Goal: Task Accomplishment & Management: Use online tool/utility

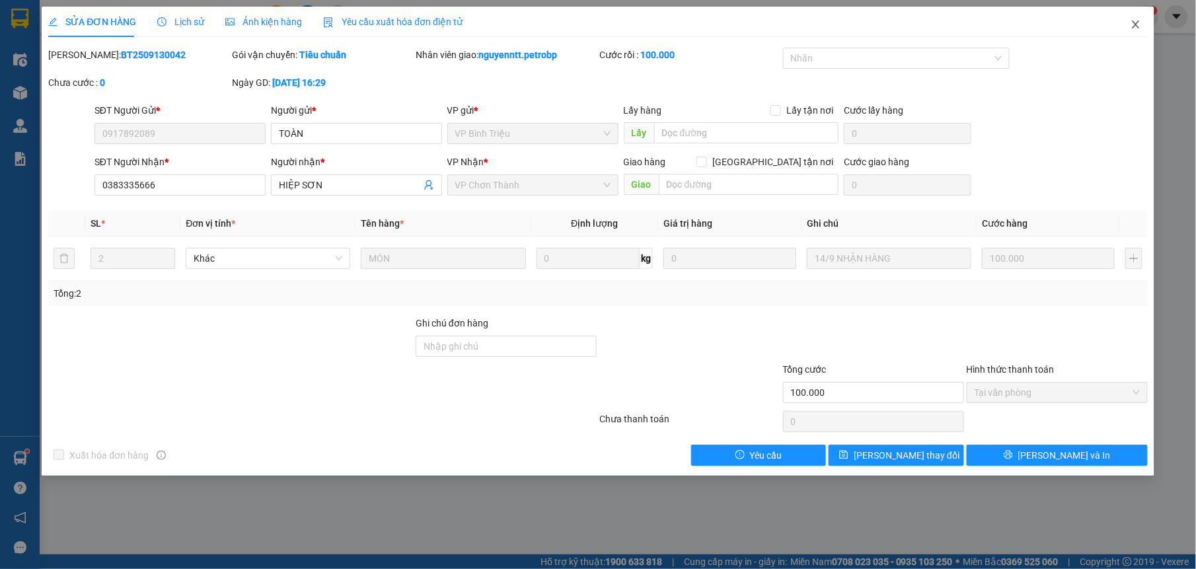
click at [1129, 24] on span "Close" at bounding box center [1135, 25] width 37 height 37
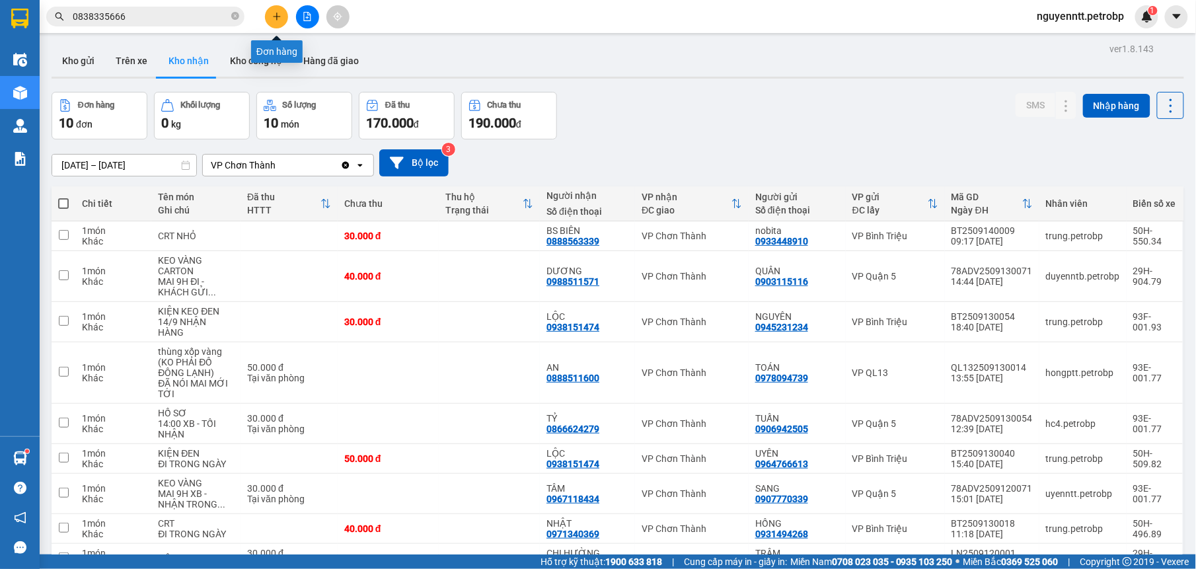
click at [268, 9] on button at bounding box center [276, 16] width 23 height 23
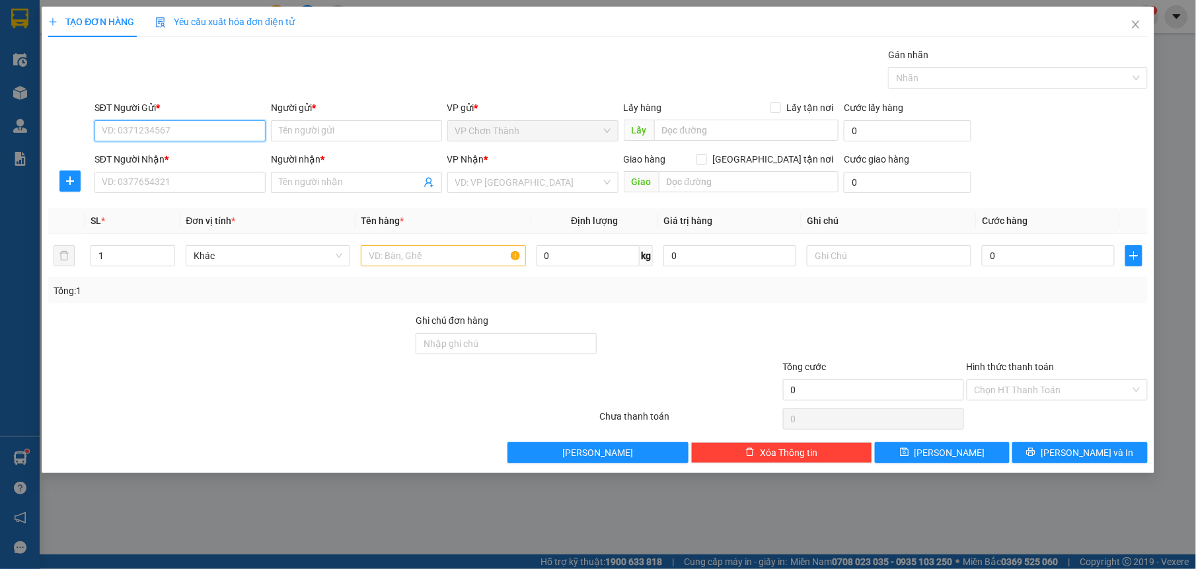
click at [162, 135] on input "SĐT Người Gửi *" at bounding box center [179, 130] width 171 height 21
click at [136, 151] on div "0969844852 - [GEOGRAPHIC_DATA] VĨNH-NK NHÂN ĐỨC" at bounding box center [221, 158] width 238 height 15
type input "0969844852"
type input "ANH VĨNH-NK NHÂN ĐỨC"
type input "0344581580"
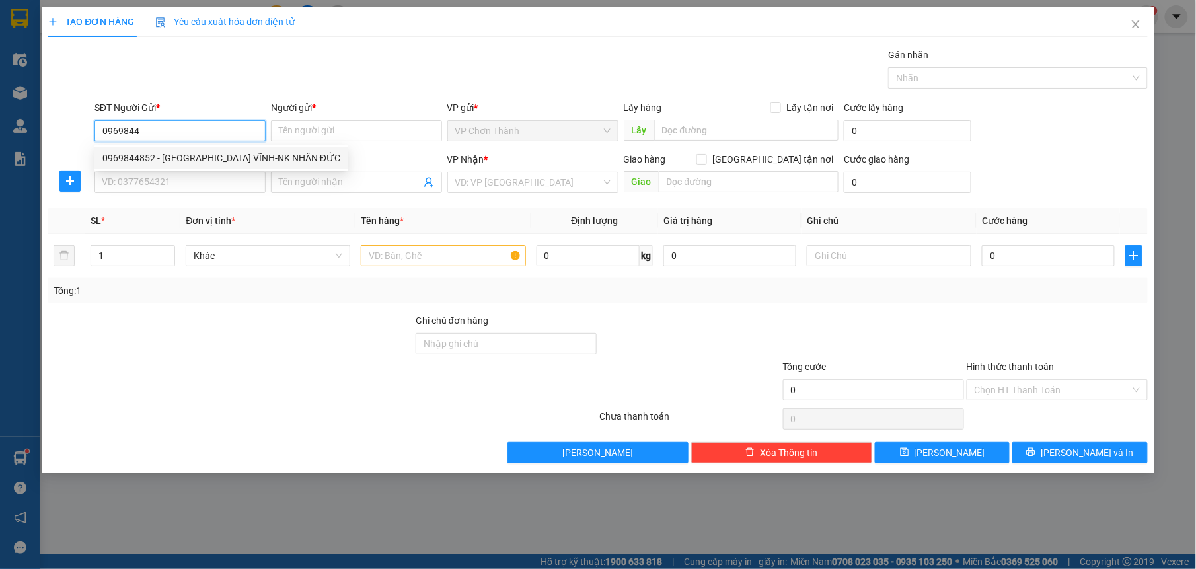
type input "KHÁNH"
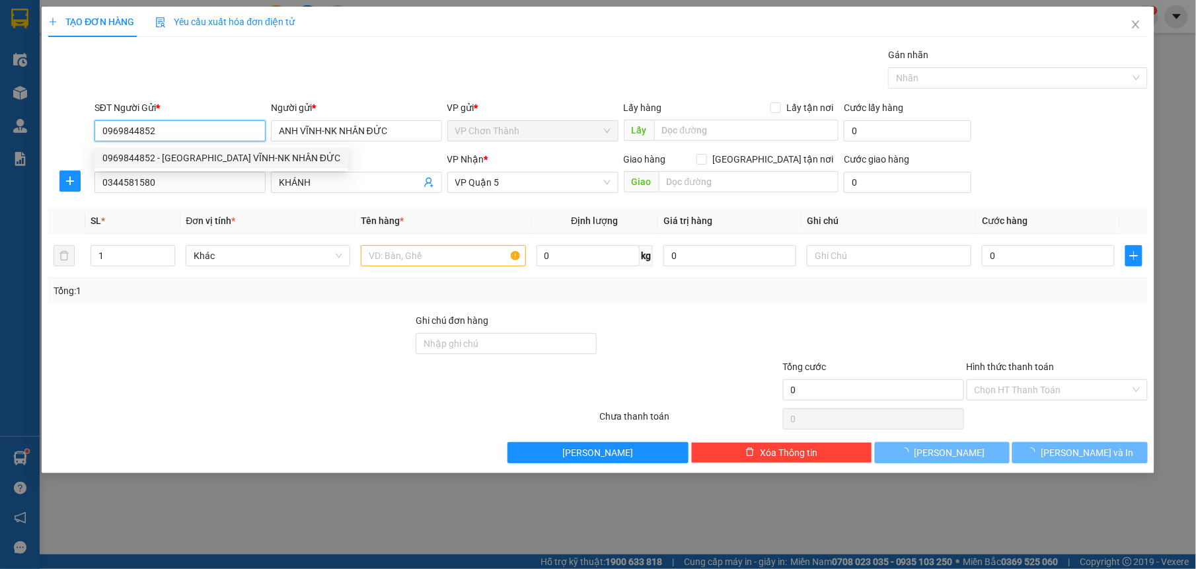
type input "30.000"
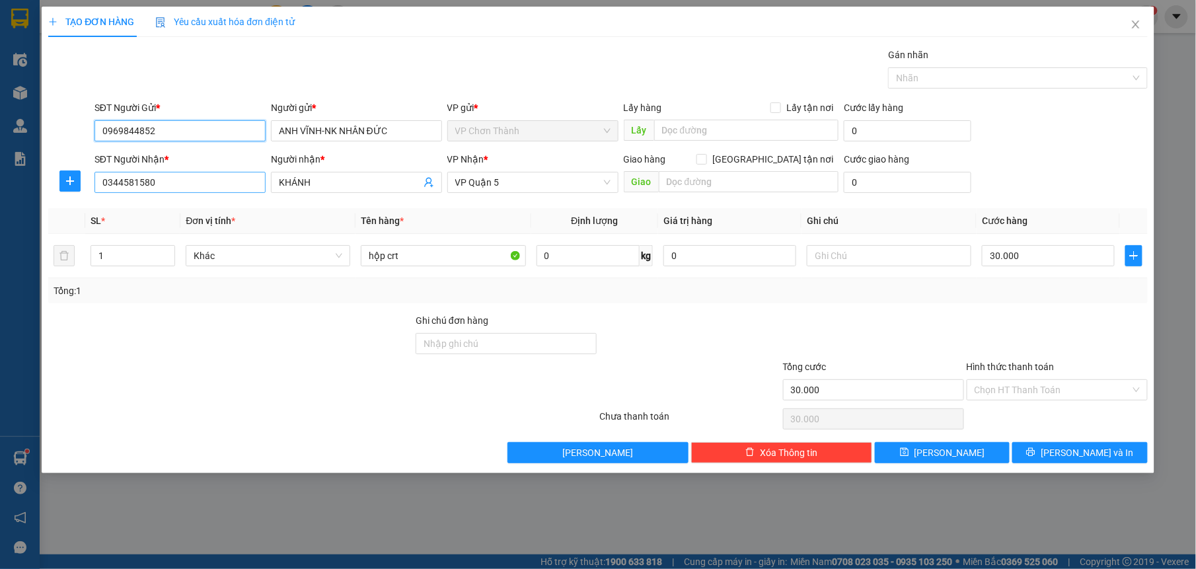
type input "0969844852"
click at [219, 178] on input "0344581580" at bounding box center [179, 182] width 171 height 21
type input "0"
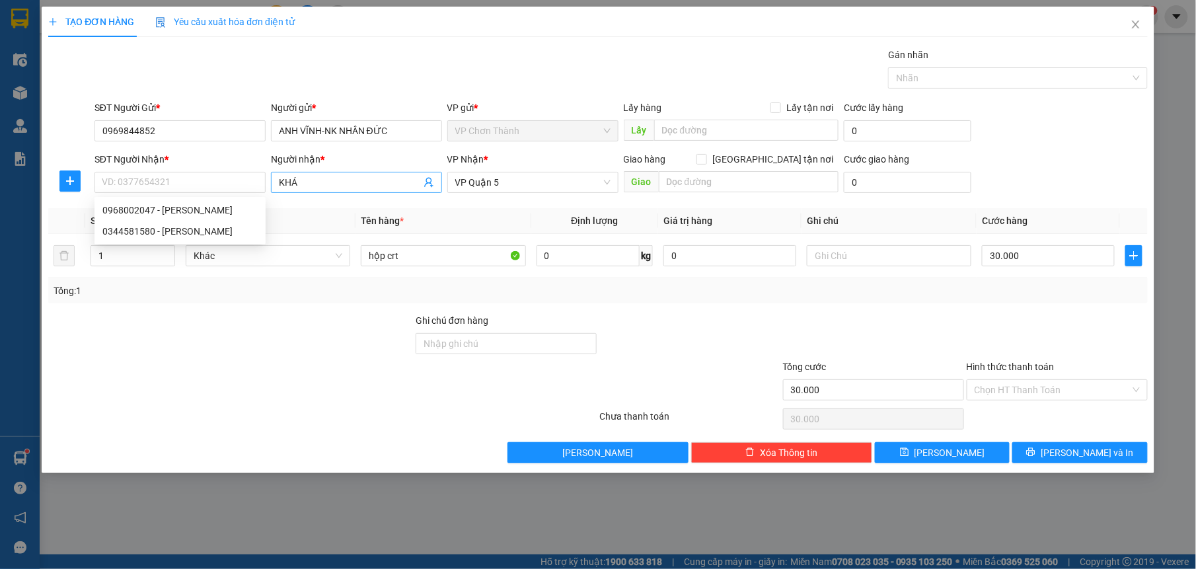
click at [339, 186] on input "KH" at bounding box center [350, 182] width 142 height 15
type input "K"
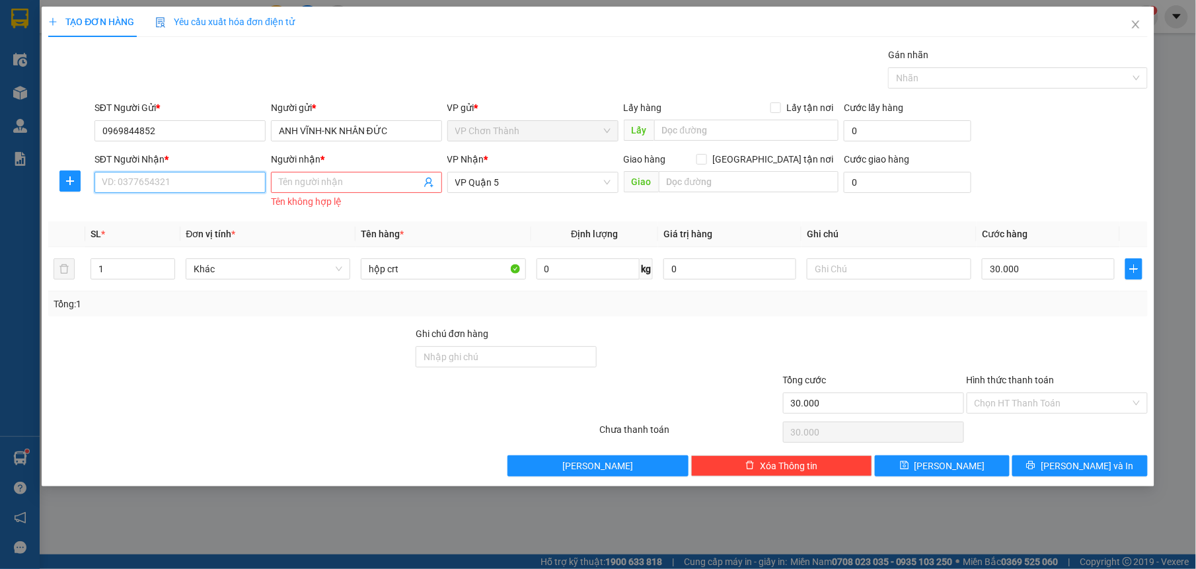
click at [122, 178] on input "SĐT Người Nhận *" at bounding box center [179, 182] width 171 height 21
click at [172, 207] on div "0968002047 - [PERSON_NAME]" at bounding box center [179, 210] width 155 height 15
type input "0968002047"
type input "HƯNG"
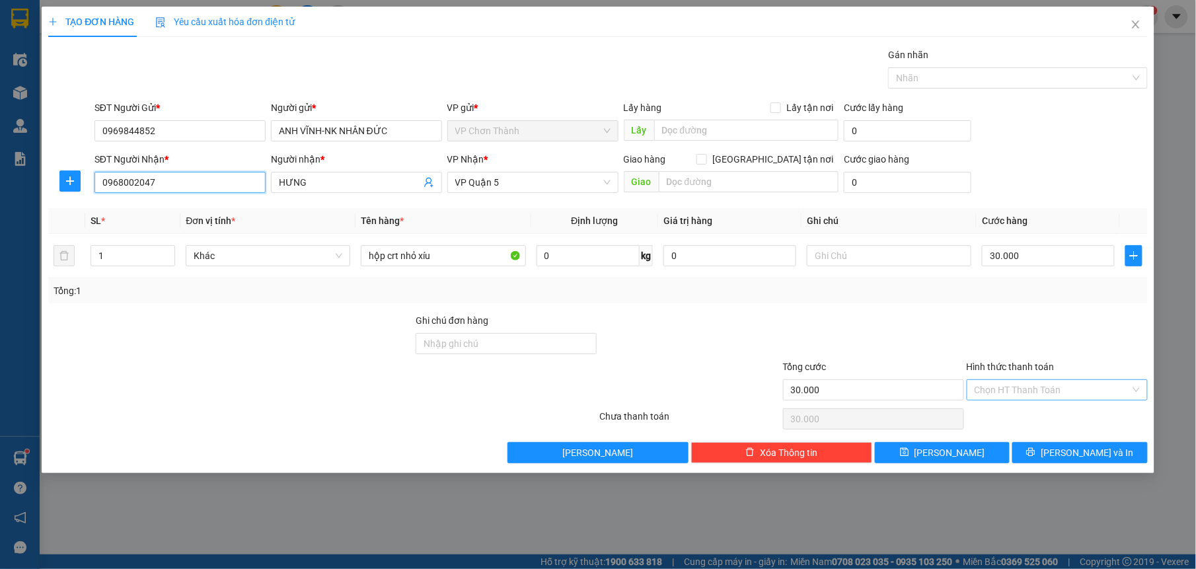
type input "0968002047"
click at [1046, 394] on input "Hình thức thanh toán" at bounding box center [1052, 390] width 156 height 20
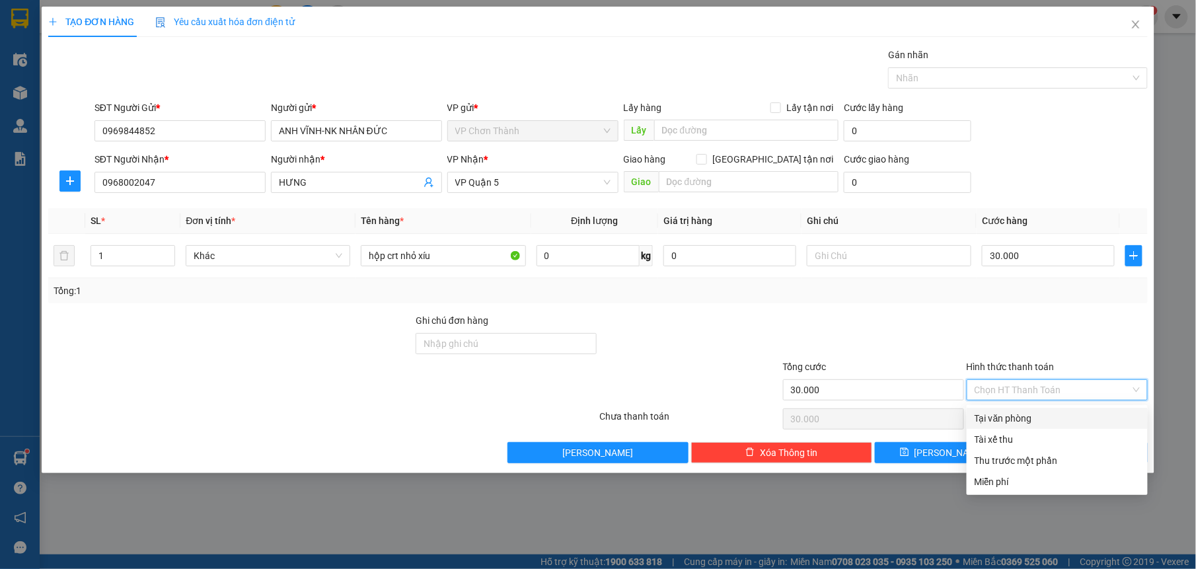
click at [1050, 413] on div "Tại văn phòng" at bounding box center [1056, 418] width 165 height 15
type input "0"
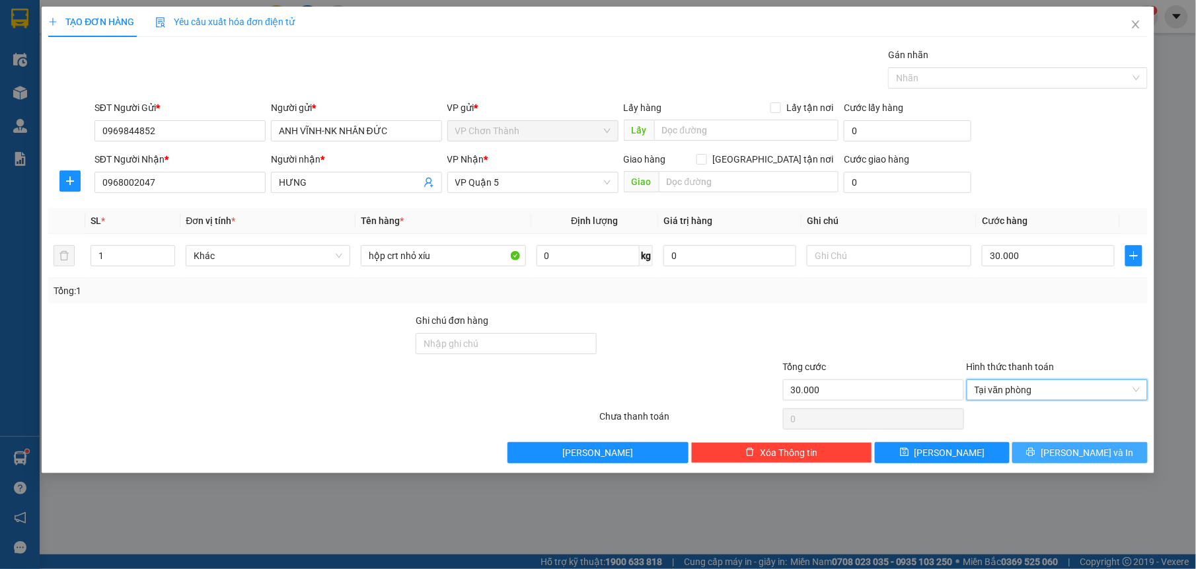
click at [1076, 455] on span "[PERSON_NAME] và In" at bounding box center [1086, 452] width 92 height 15
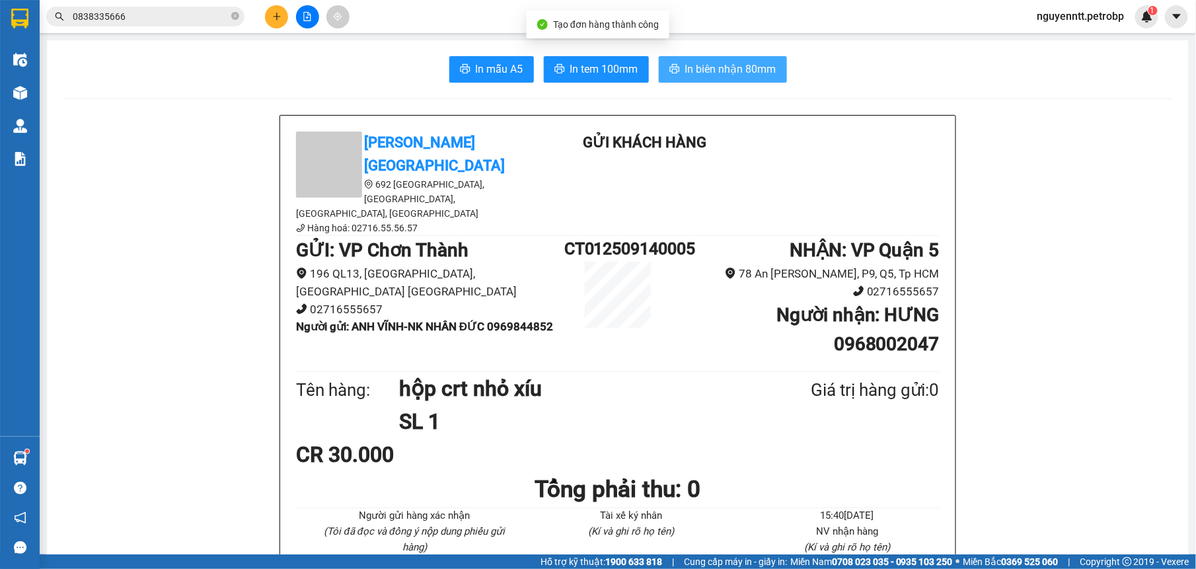
click at [708, 73] on span "In biên nhận 80mm" at bounding box center [730, 69] width 91 height 17
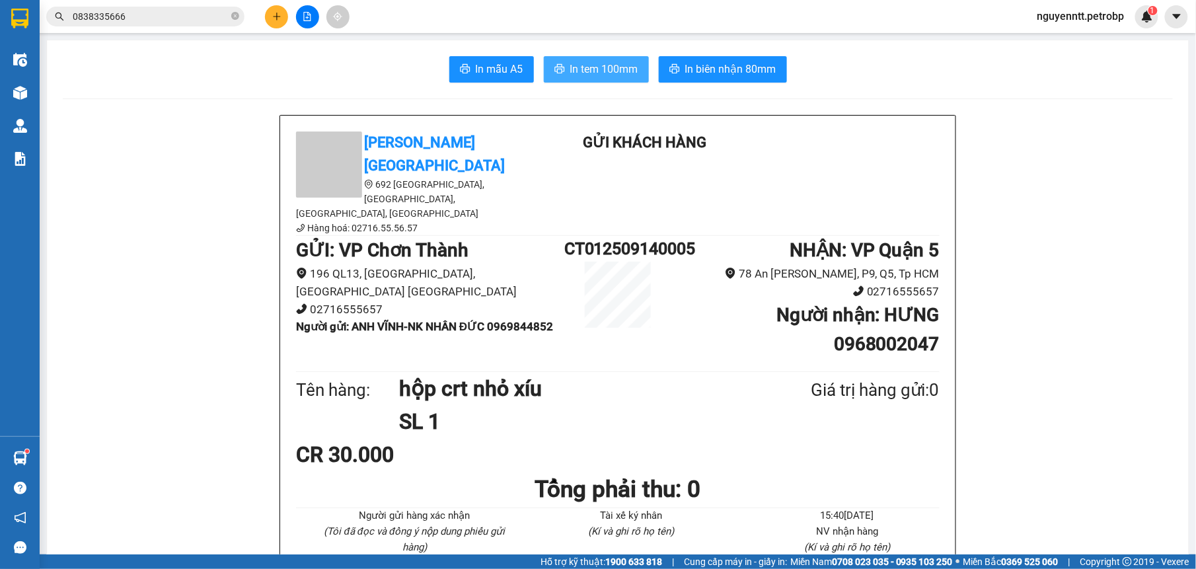
click at [606, 67] on span "In tem 100mm" at bounding box center [604, 69] width 68 height 17
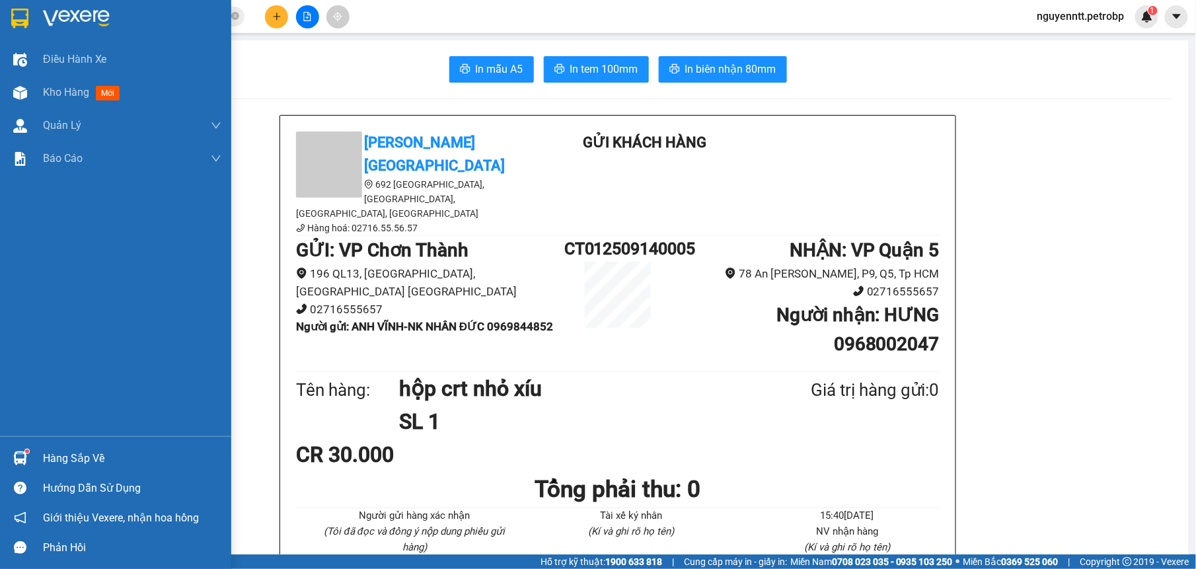
click at [25, 453] on img at bounding box center [20, 458] width 14 height 14
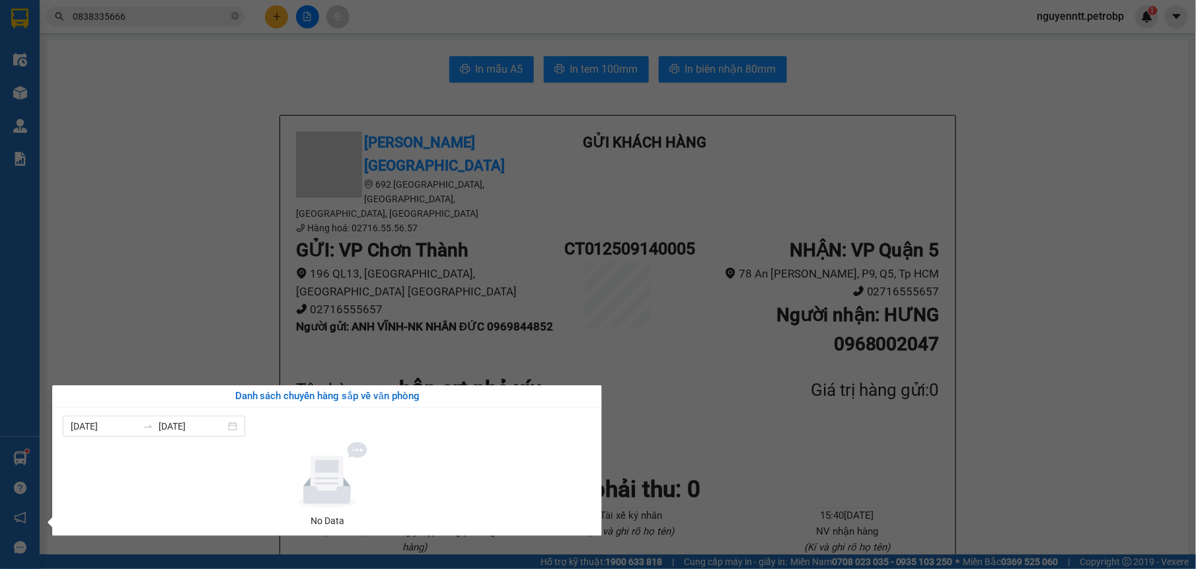
click at [234, 265] on section "Kết quả tìm kiếm ( 1 ) Bộ lọc Mã ĐH Trạng thái Món hàng Tổng cước Chưa cước Ngư…" at bounding box center [598, 284] width 1196 height 569
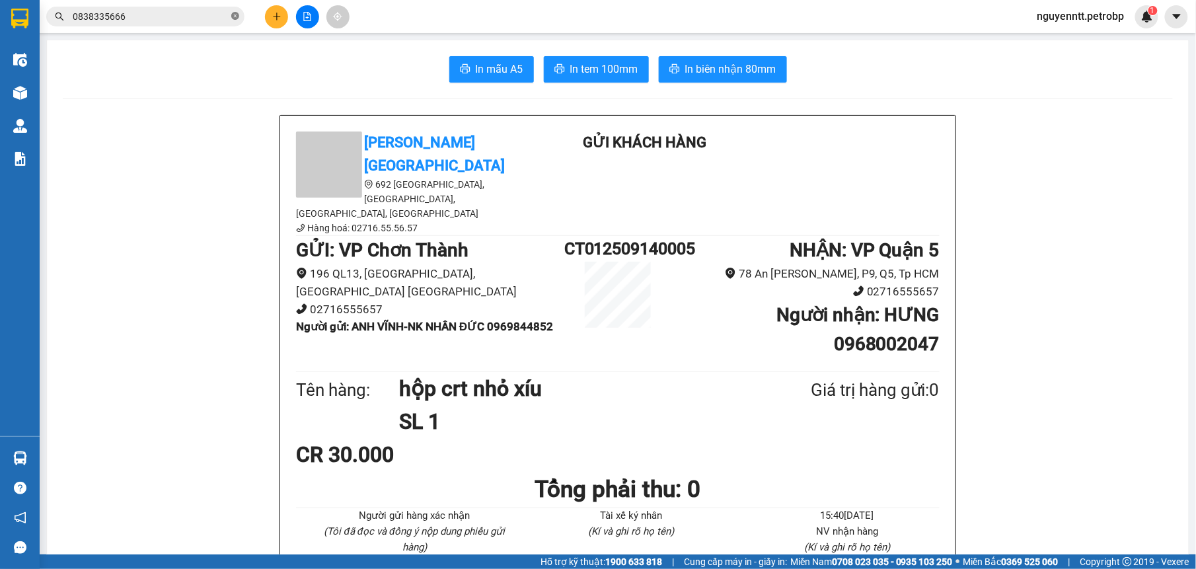
click at [232, 17] on icon "close-circle" at bounding box center [235, 16] width 8 height 8
click at [190, 19] on input "text" at bounding box center [151, 16] width 156 height 15
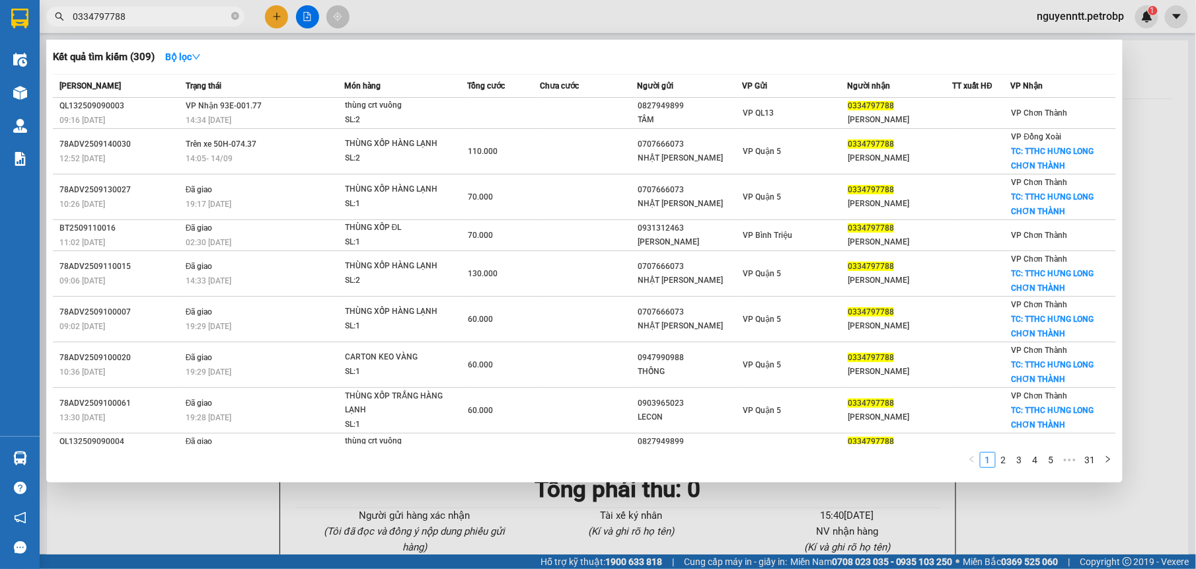
type input "0334797788"
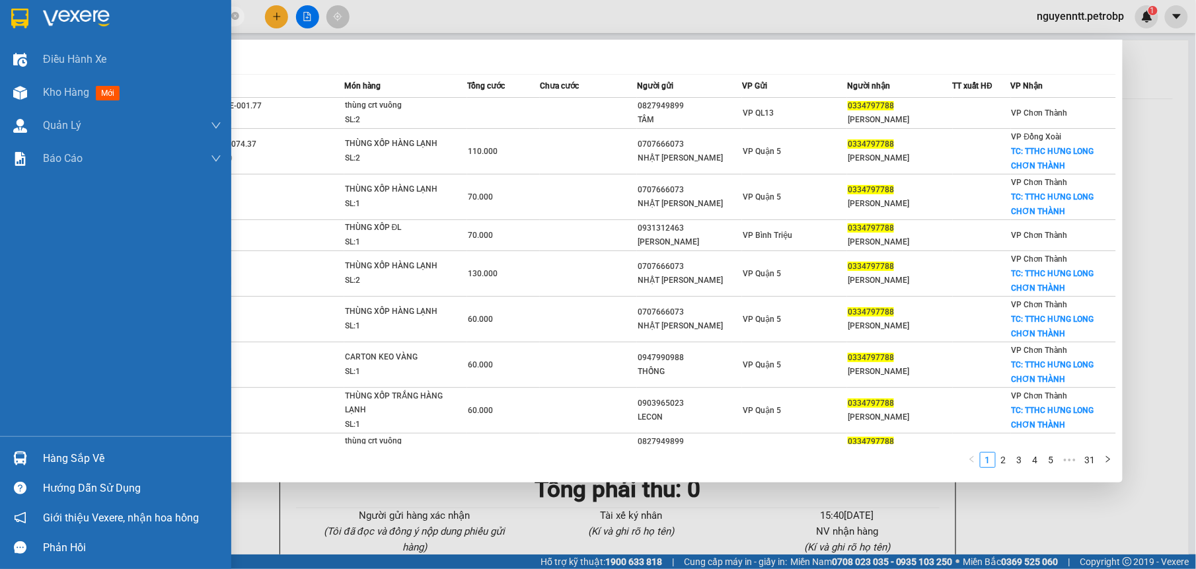
click at [21, 454] on img at bounding box center [20, 458] width 14 height 14
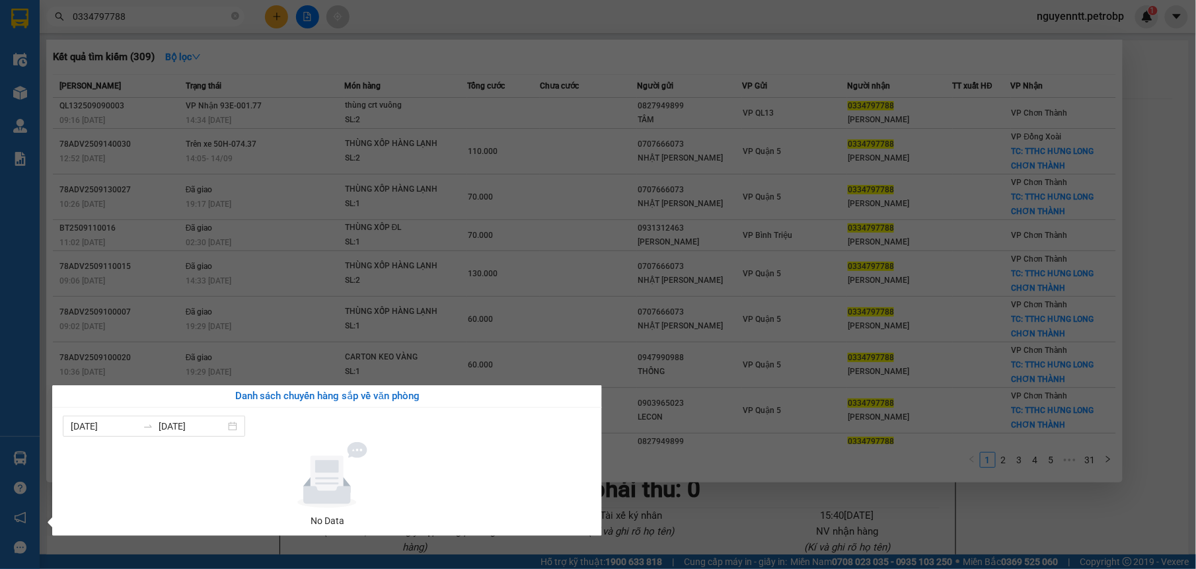
click at [1145, 80] on section "Kết quả tìm kiếm ( 309 ) Bộ lọc Mã ĐH Trạng thái Món hàng Tổng cước Chưa cước N…" at bounding box center [598, 284] width 1196 height 569
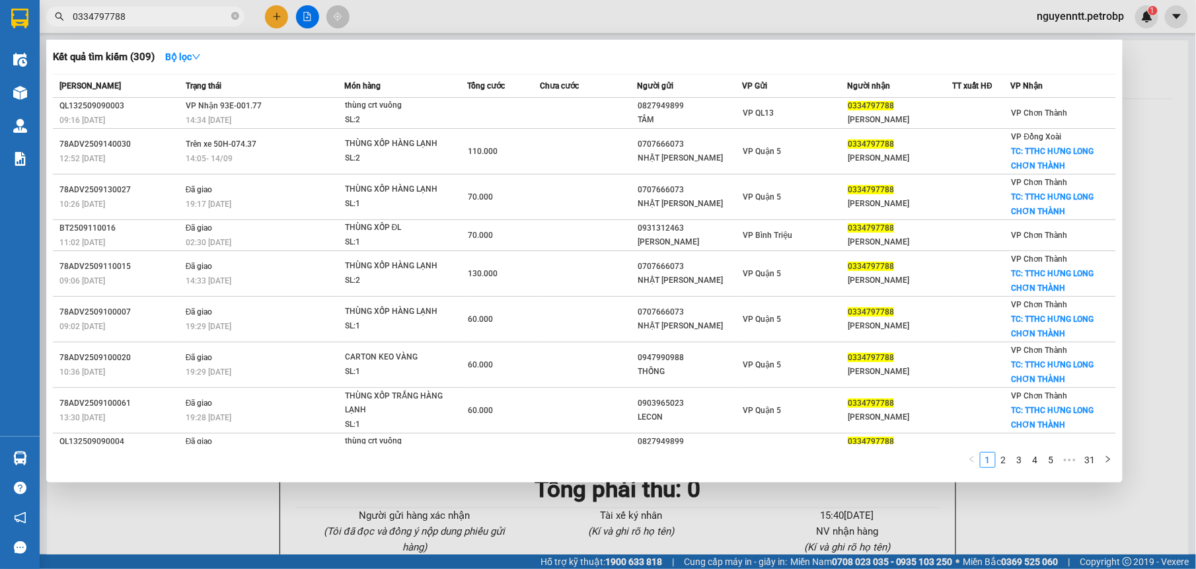
drag, startPoint x: 1163, startPoint y: 170, endPoint x: 1107, endPoint y: 191, distance: 59.8
click at [1161, 170] on div at bounding box center [598, 284] width 1196 height 569
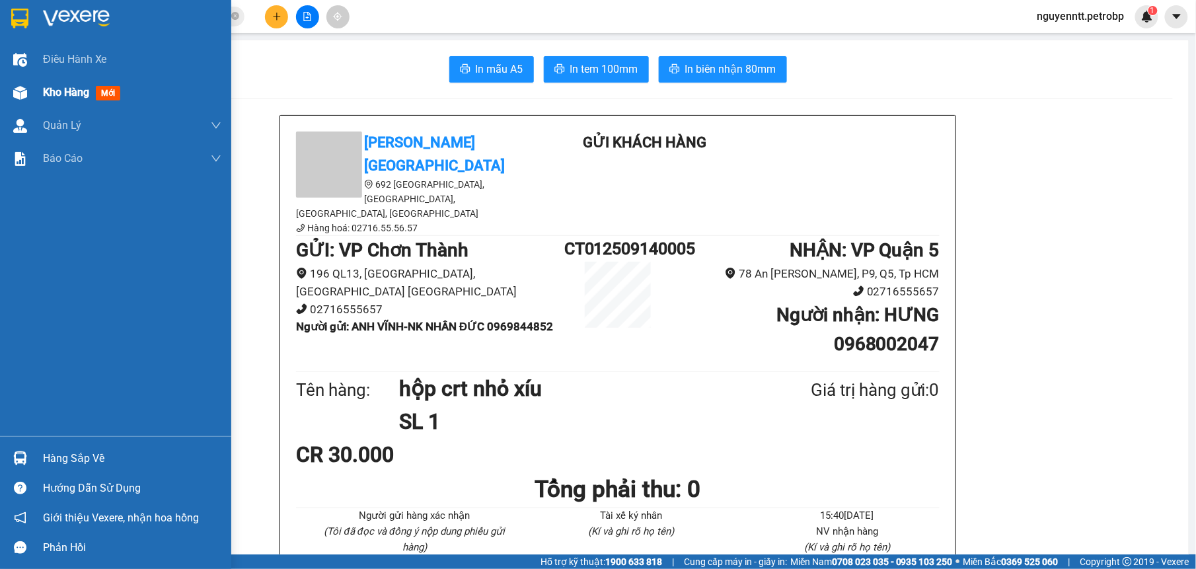
click at [36, 89] on div "Kho hàng mới" at bounding box center [115, 92] width 231 height 33
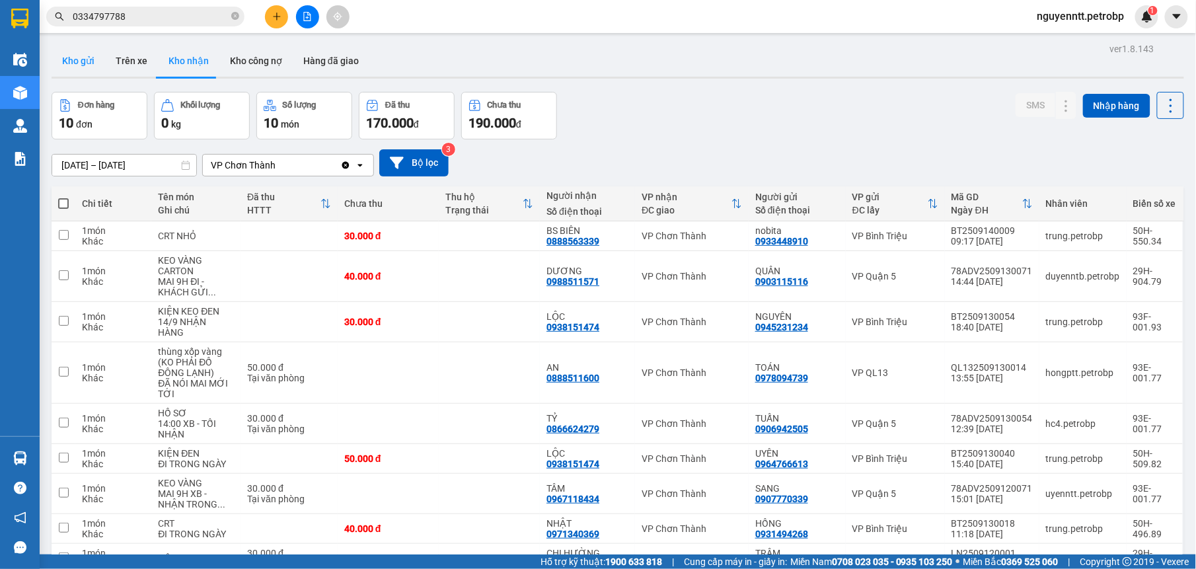
click at [79, 59] on button "Kho gửi" at bounding box center [79, 61] width 54 height 32
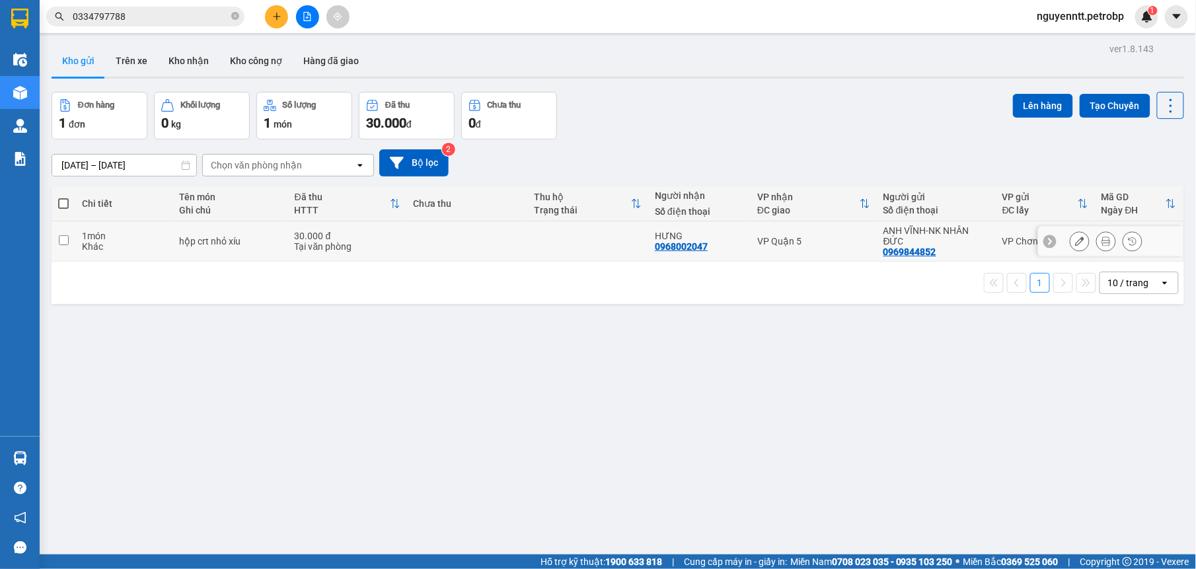
click at [561, 231] on td at bounding box center [587, 241] width 121 height 40
checkbox input "true"
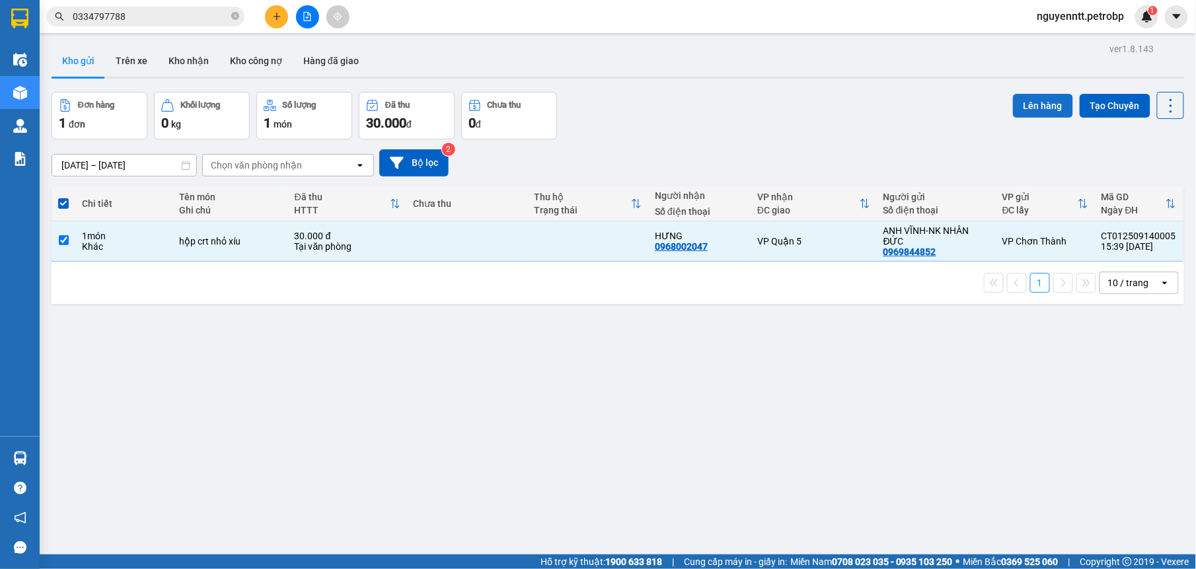
click at [1016, 102] on button "Lên hàng" at bounding box center [1043, 106] width 60 height 24
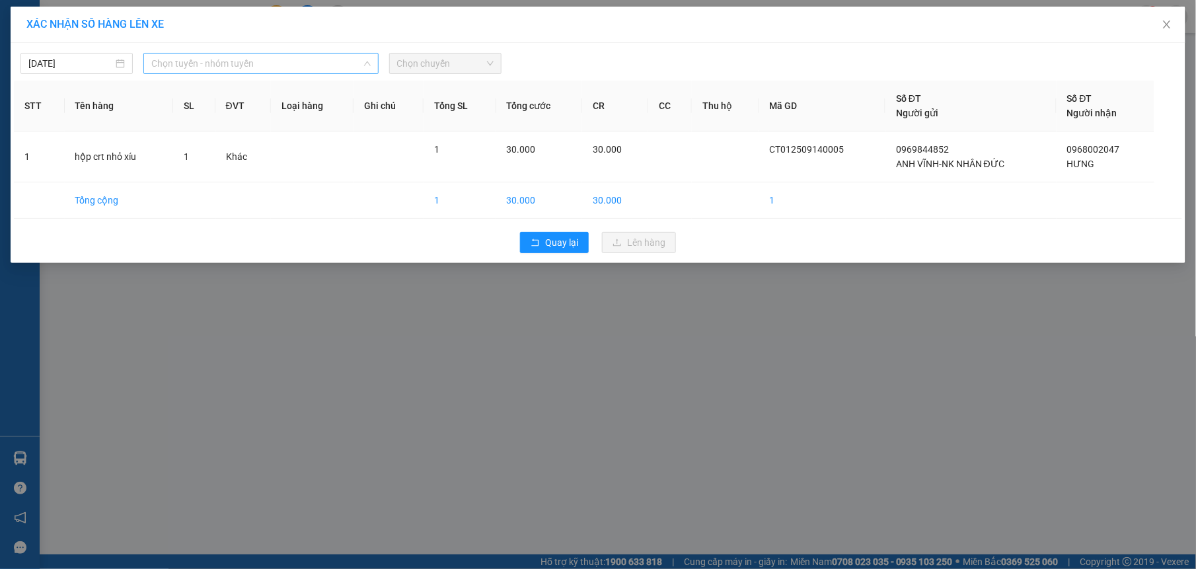
click at [259, 62] on span "Chọn tuyến - nhóm tuyến" at bounding box center [260, 64] width 219 height 20
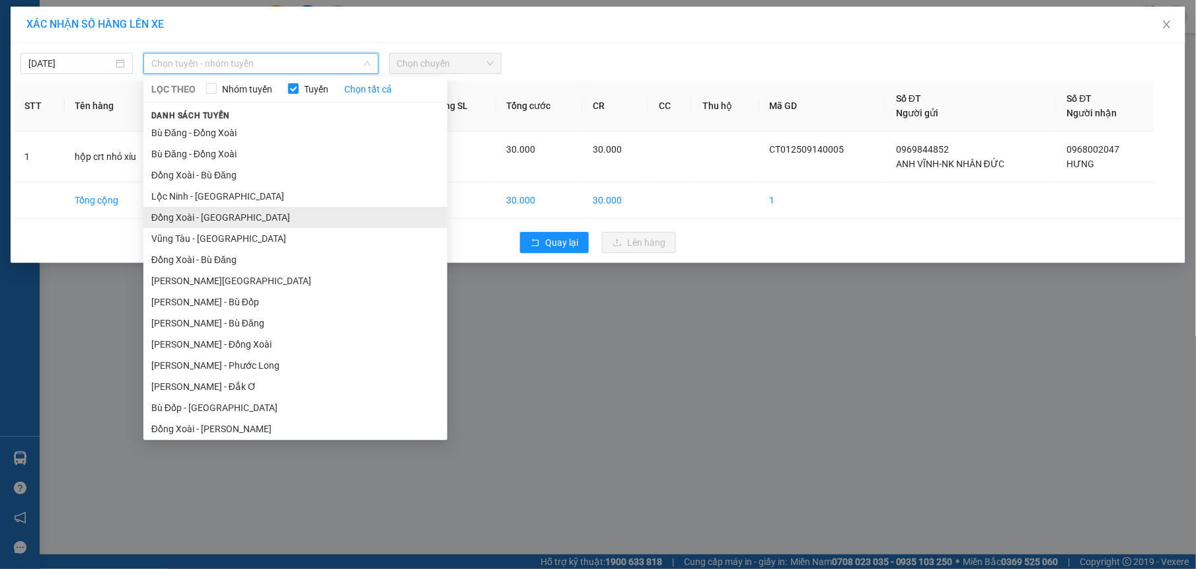
click at [205, 207] on li "Đồng Xoài - [GEOGRAPHIC_DATA]" at bounding box center [295, 217] width 304 height 21
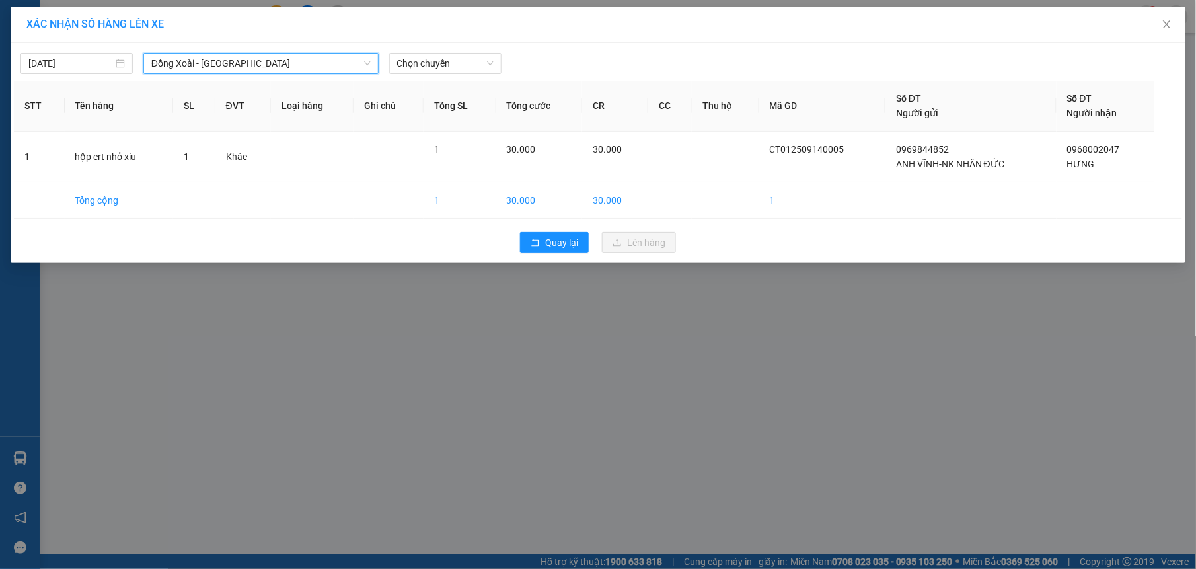
click at [223, 67] on span "Đồng Xoài - [GEOGRAPHIC_DATA]" at bounding box center [260, 64] width 219 height 20
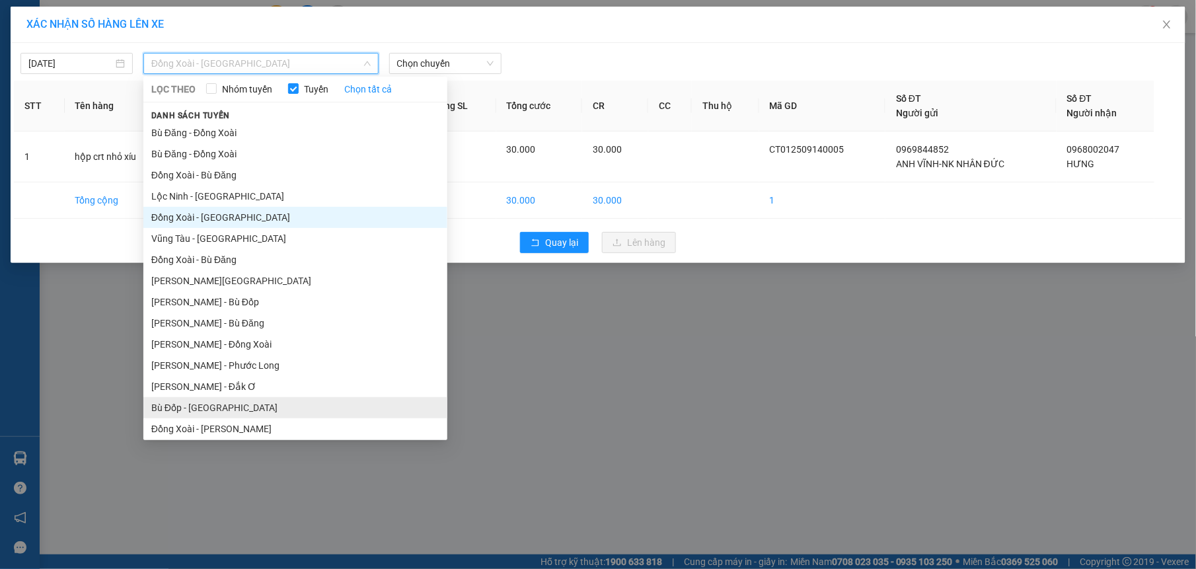
scroll to position [110, 0]
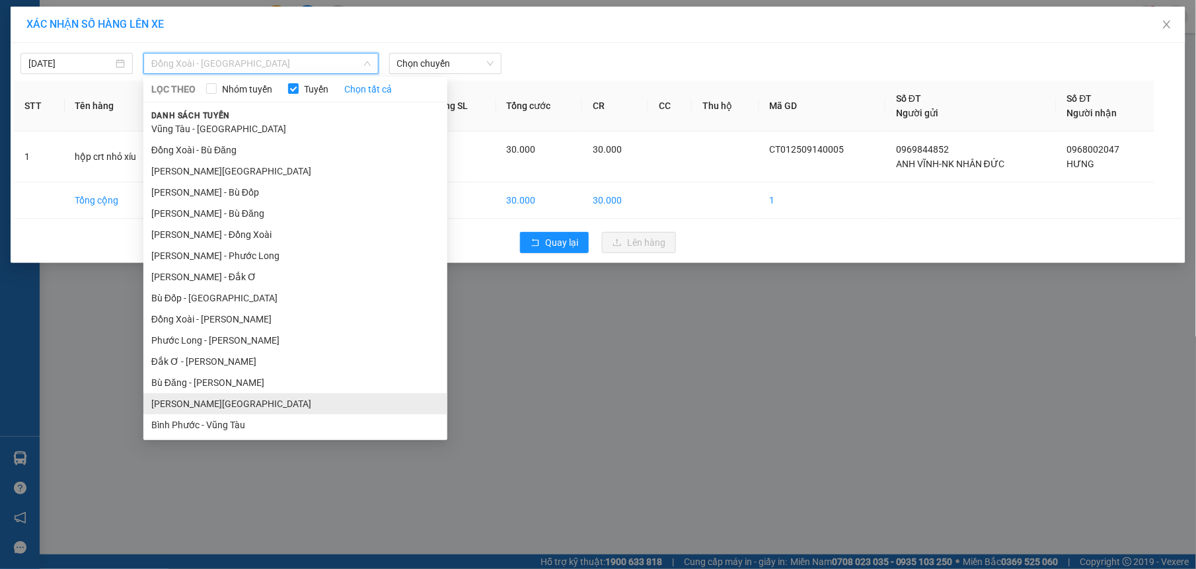
click at [229, 397] on li "[PERSON_NAME][GEOGRAPHIC_DATA]" at bounding box center [295, 403] width 304 height 21
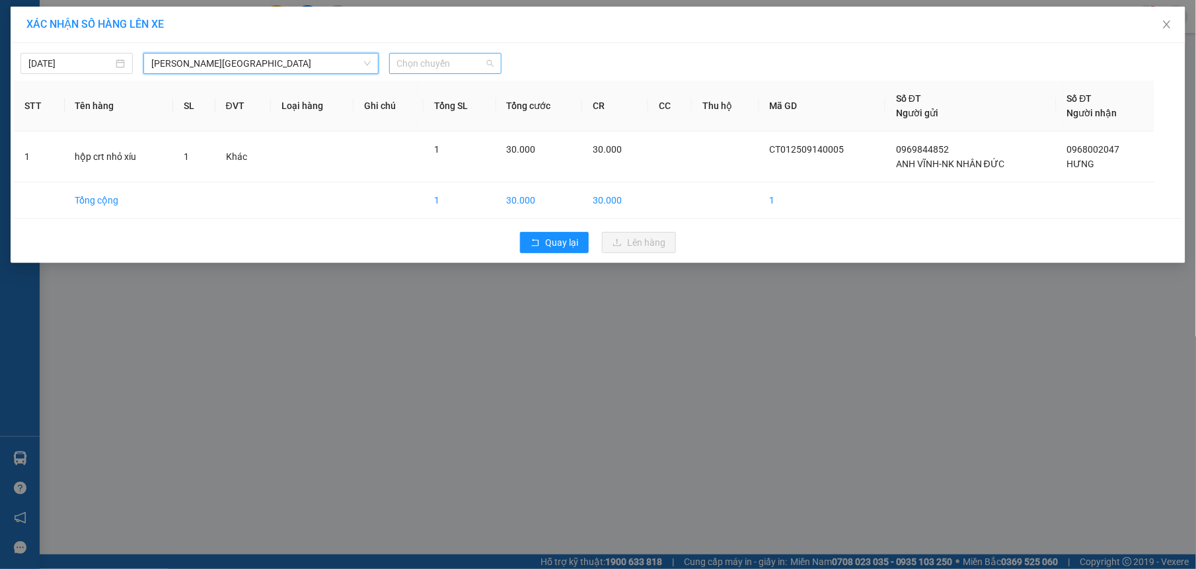
click at [421, 54] on span "Chọn chuyến" at bounding box center [445, 64] width 96 height 20
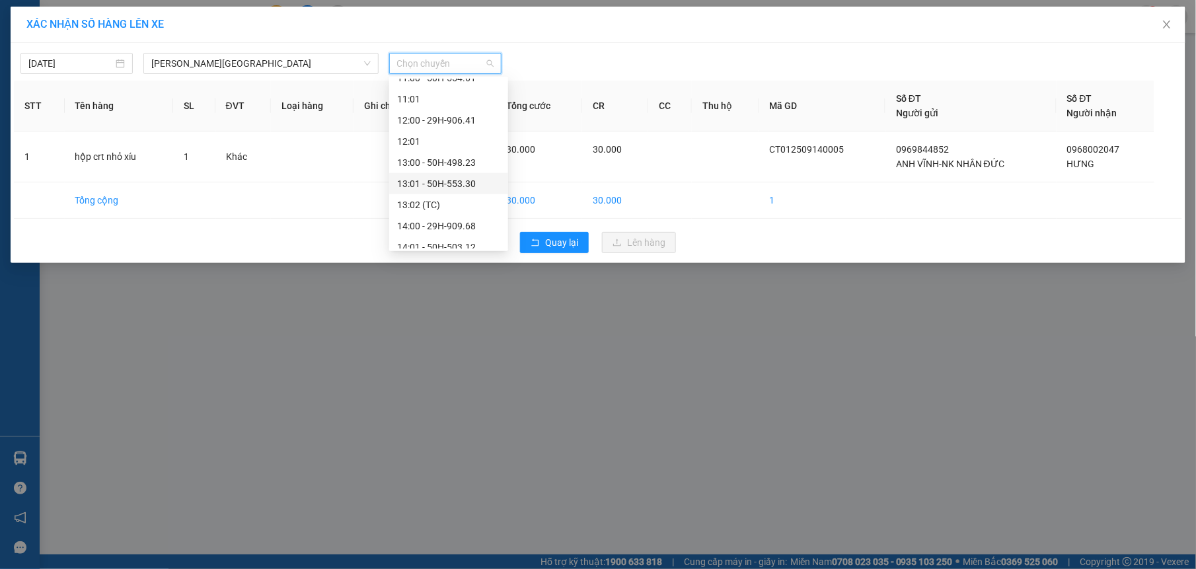
scroll to position [583, 0]
click at [457, 206] on div "15:01 - 50H-507.40" at bounding box center [448, 204] width 103 height 15
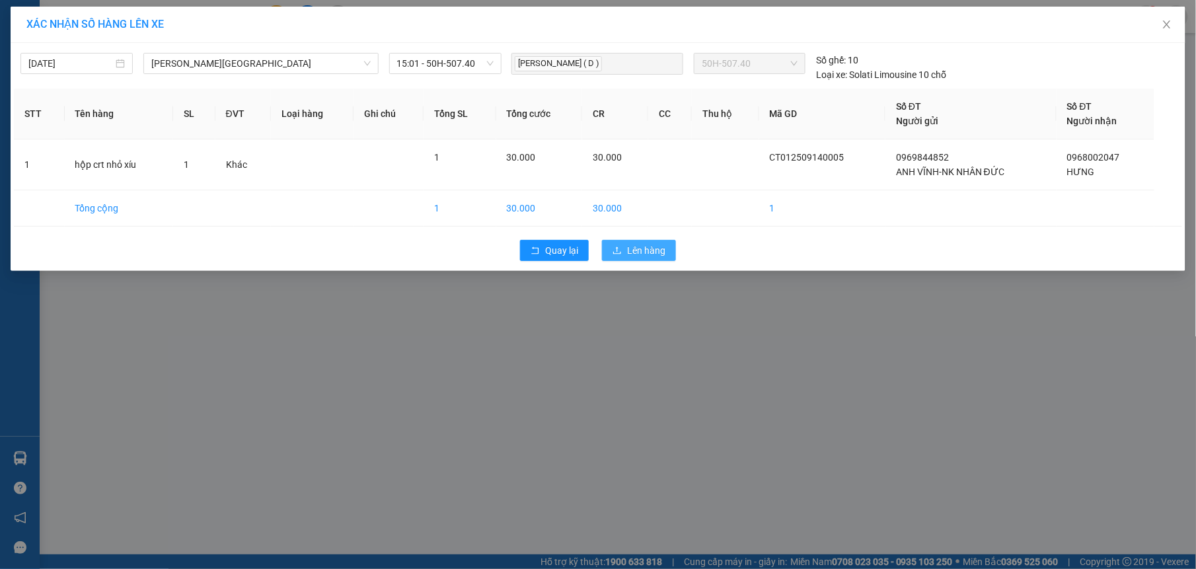
click at [670, 259] on button "Lên hàng" at bounding box center [639, 250] width 74 height 21
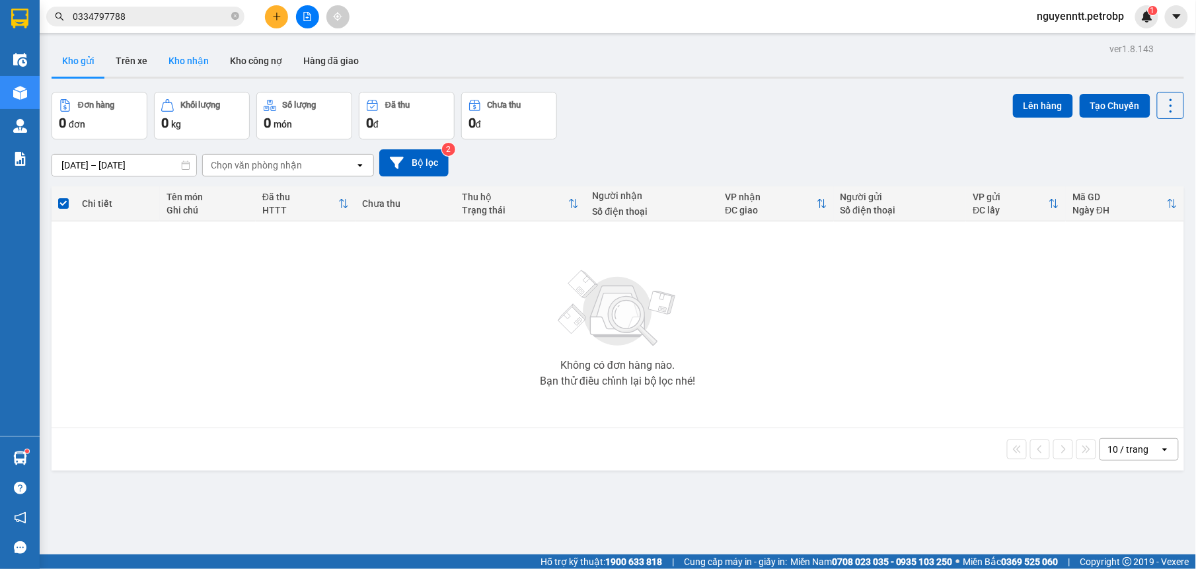
click at [178, 58] on button "Kho nhận" at bounding box center [188, 61] width 61 height 32
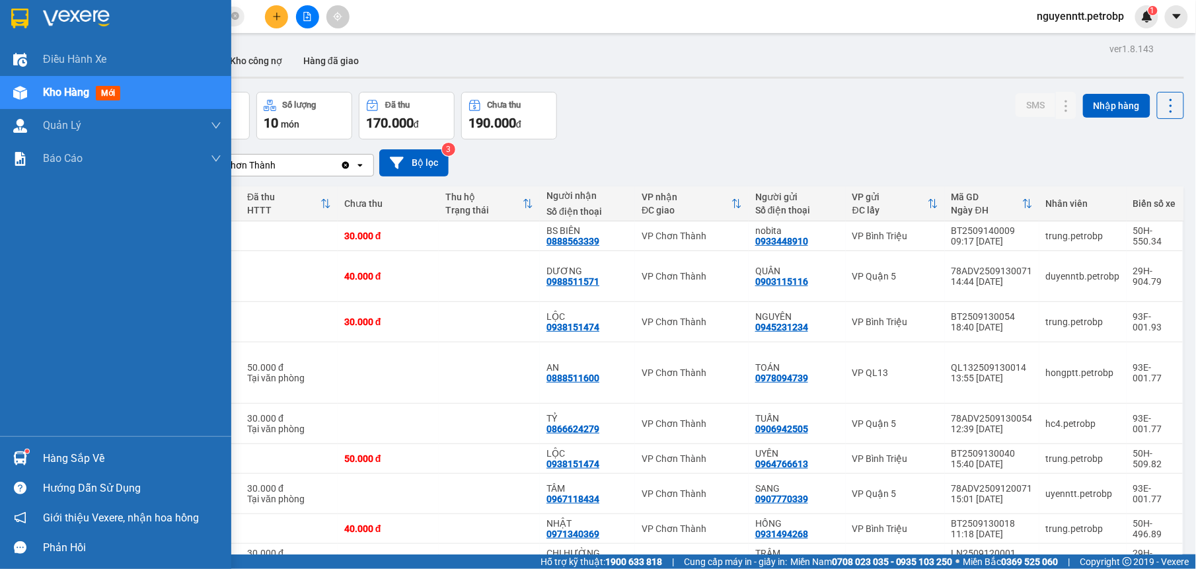
click at [19, 458] on img at bounding box center [20, 458] width 14 height 14
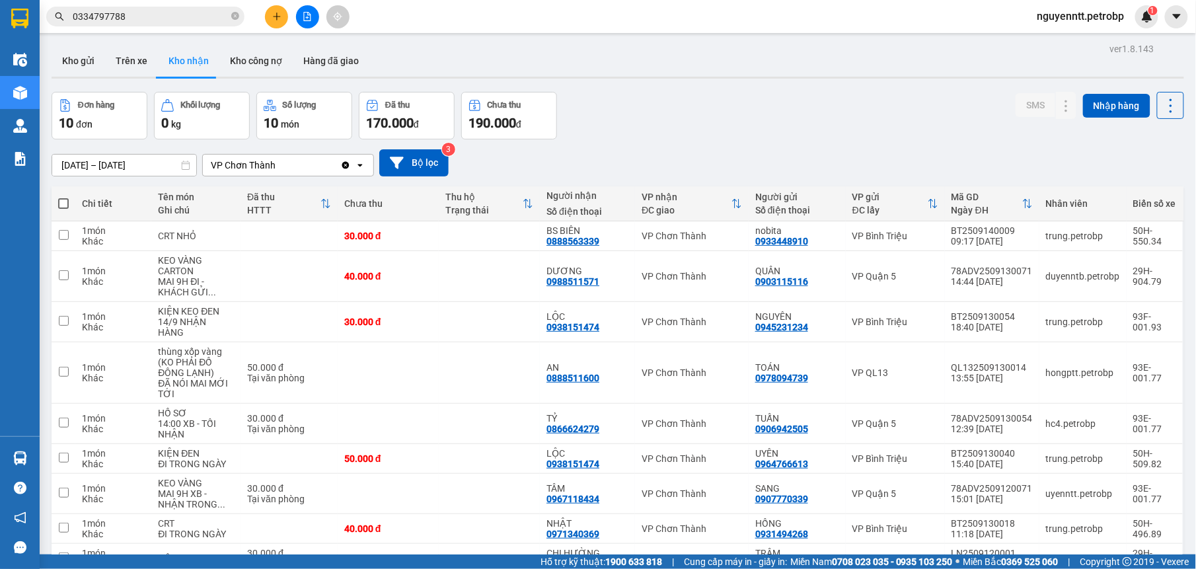
click at [605, 132] on section "Kết quả tìm kiếm ( 309 ) Bộ lọc Mã ĐH Trạng thái Món hàng Tổng cước Chưa cước N…" at bounding box center [598, 284] width 1196 height 569
